Goal: Communication & Community: Share content

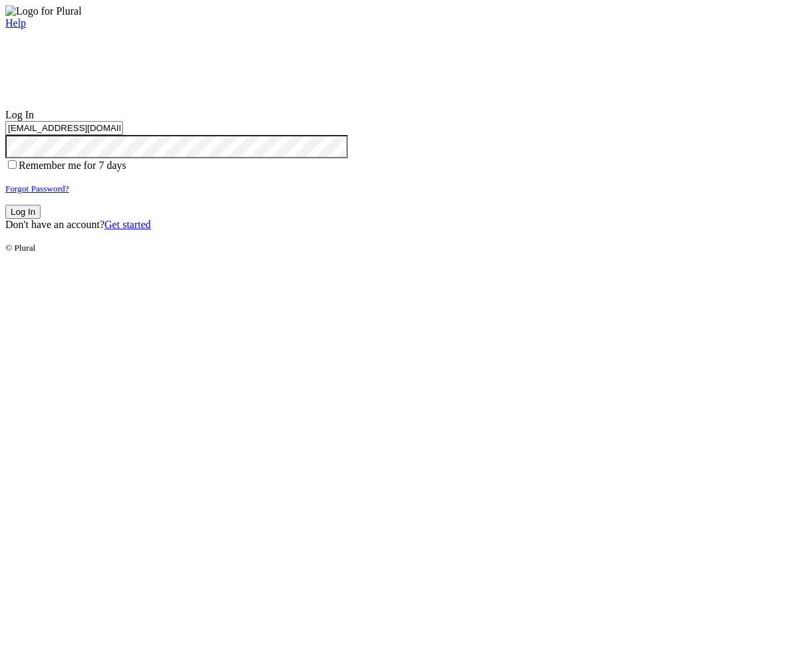
type input "[EMAIL_ADDRESS][DOMAIN_NAME]"
click at [41, 219] on button "Log In" at bounding box center [22, 212] width 35 height 14
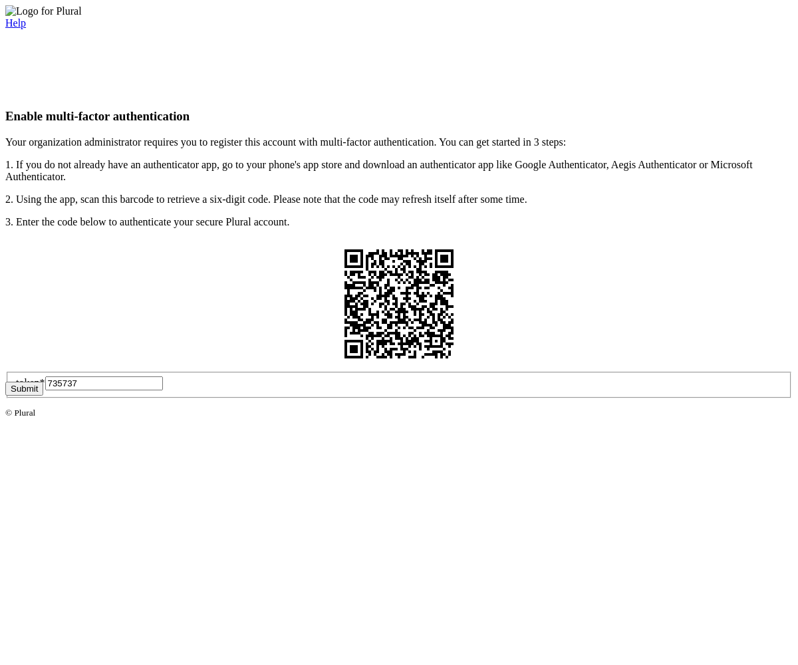
type input "735737"
click at [43, 396] on button "Submit" at bounding box center [24, 389] width 38 height 14
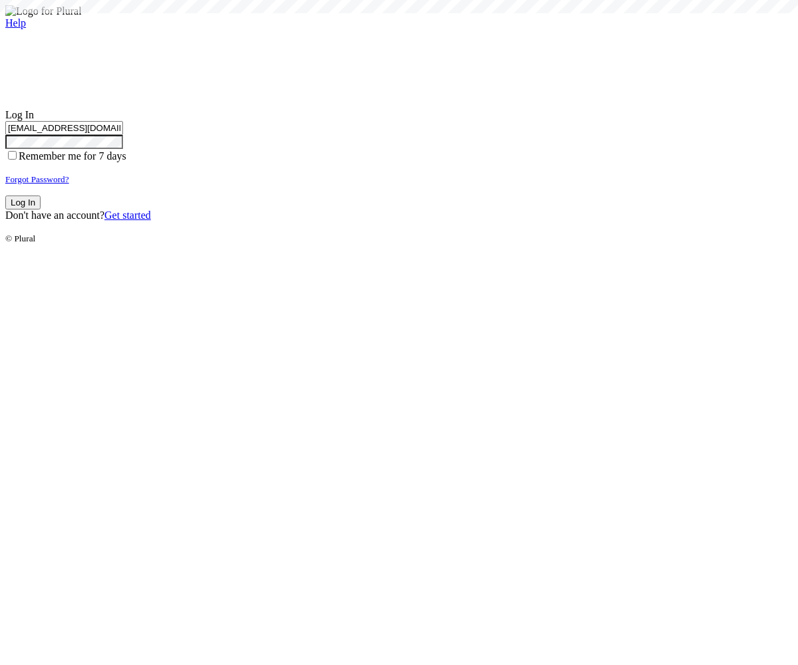
type input "test-1757021911-3@civiceagle.com"
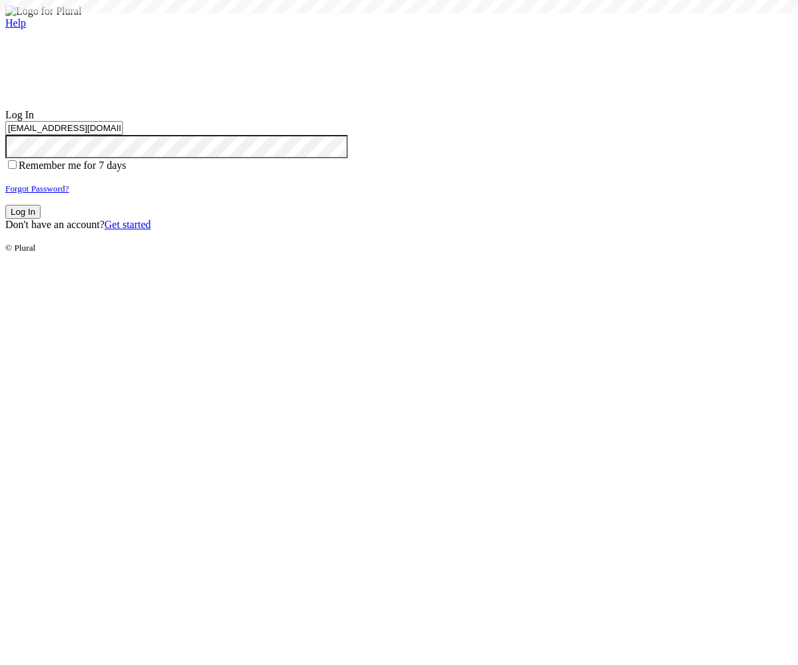
click at [41, 219] on button "Log In" at bounding box center [22, 212] width 35 height 14
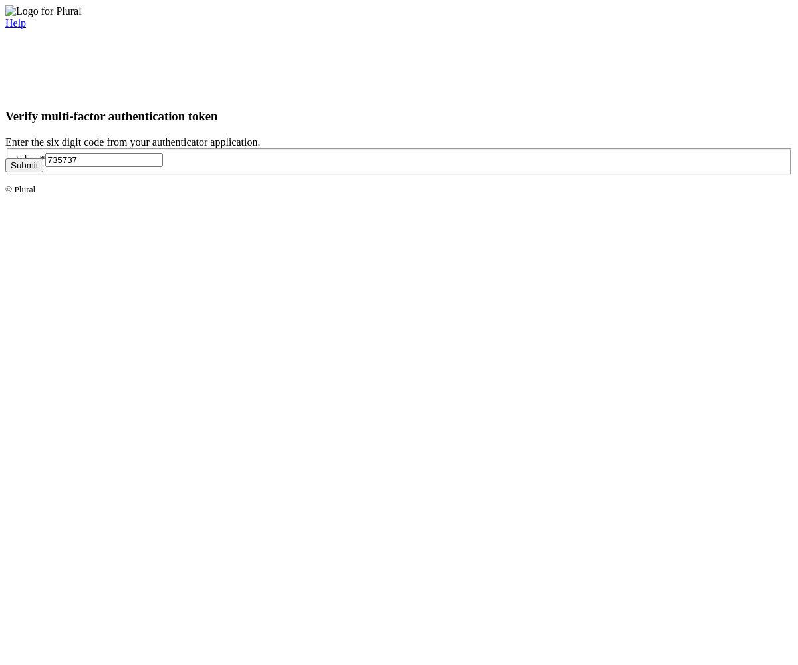
type input "735737"
click at [43, 172] on button "Submit" at bounding box center [24, 165] width 38 height 14
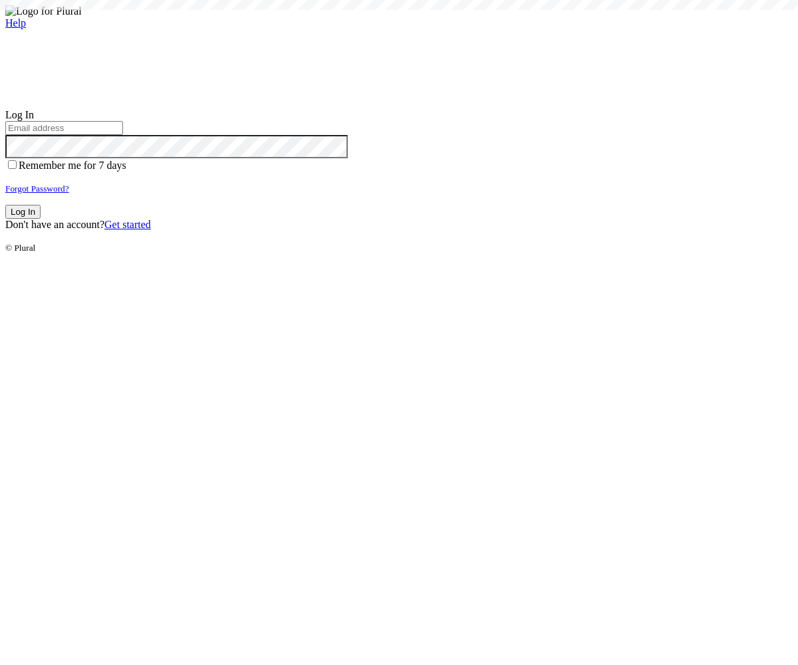
click at [69, 194] on small "Forgot Password?" at bounding box center [37, 189] width 64 height 10
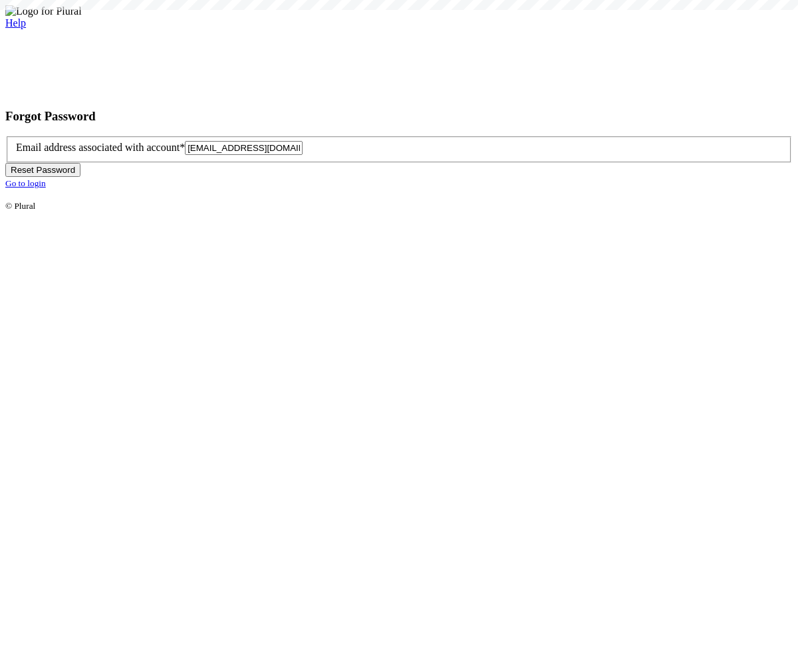
type input "test-1757021918-6@civiceagle.com"
click at [80, 177] on button "Reset Password" at bounding box center [42, 170] width 75 height 14
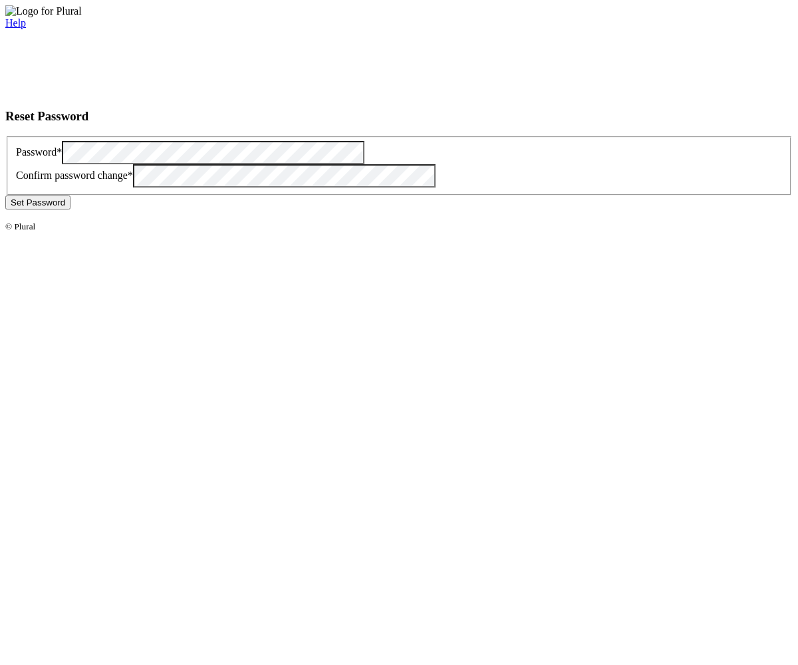
click at [70, 209] on button "Set Password" at bounding box center [37, 203] width 65 height 14
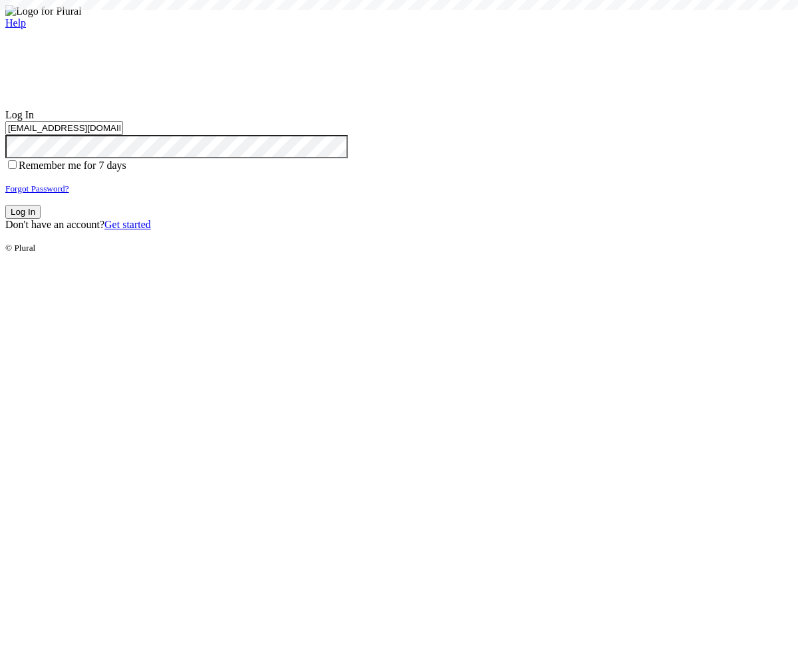
type input "test-1757021918-6@civiceagle.com"
click at [41, 219] on button "Log In" at bounding box center [22, 212] width 35 height 14
type input "[EMAIL_ADDRESS][DOMAIN_NAME]"
click at [41, 219] on button "Log In" at bounding box center [22, 212] width 35 height 14
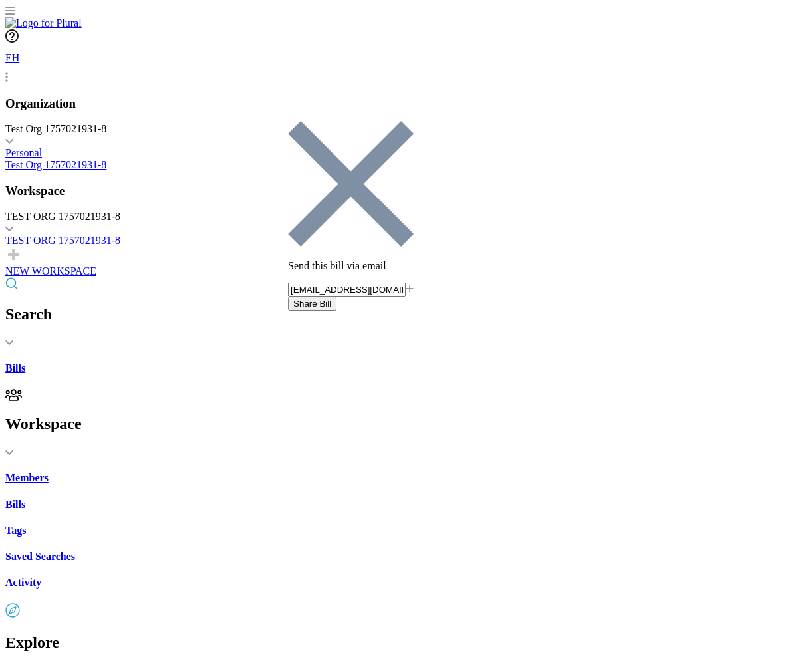
type input "[EMAIL_ADDRESS][DOMAIN_NAME]"
click at [337, 297] on button "Share Bill" at bounding box center [312, 304] width 49 height 14
